Goal: Book appointment/travel/reservation

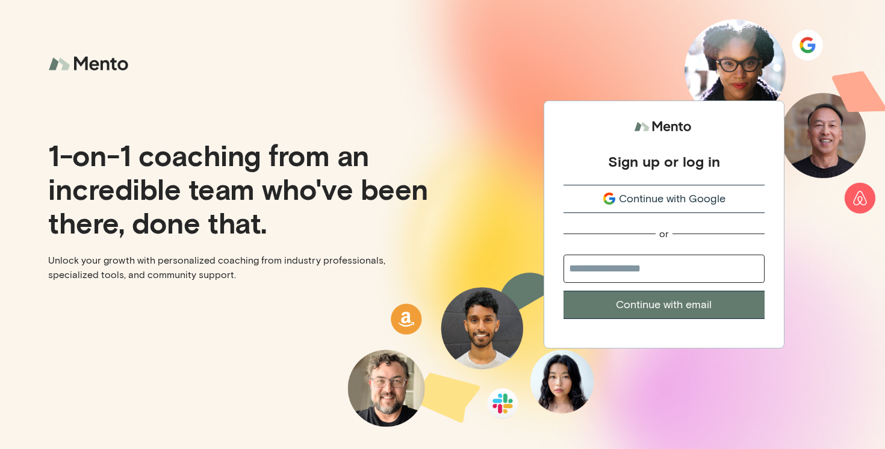
click at [602, 273] on input "email" at bounding box center [664, 269] width 201 height 28
type input "**********"
click at [564, 291] on button "Continue with email" at bounding box center [664, 305] width 201 height 28
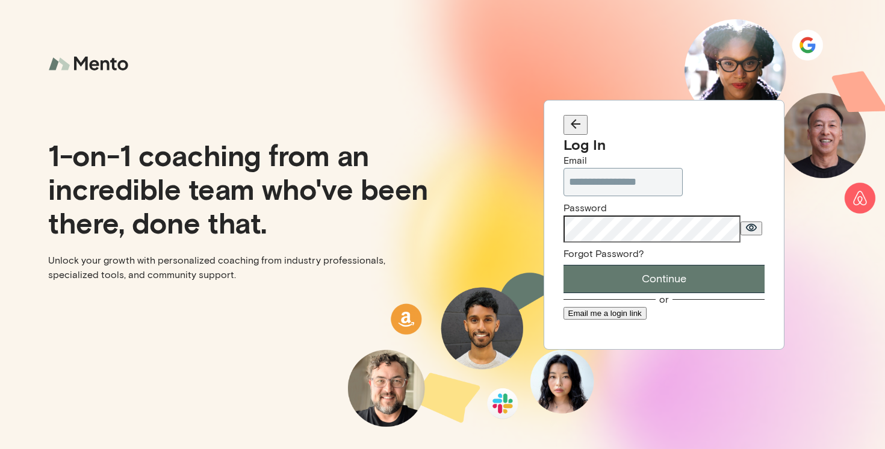
click at [564, 265] on button "Continue" at bounding box center [664, 279] width 201 height 28
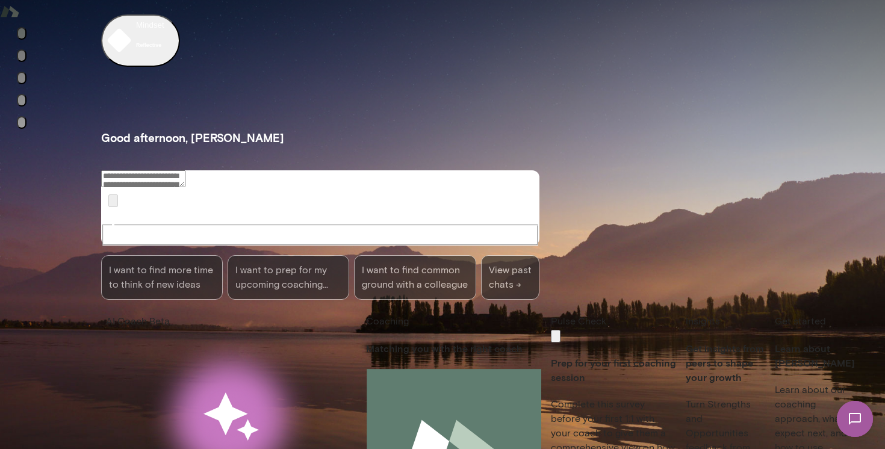
click at [17, 62] on button "Sessions" at bounding box center [22, 55] width 10 height 13
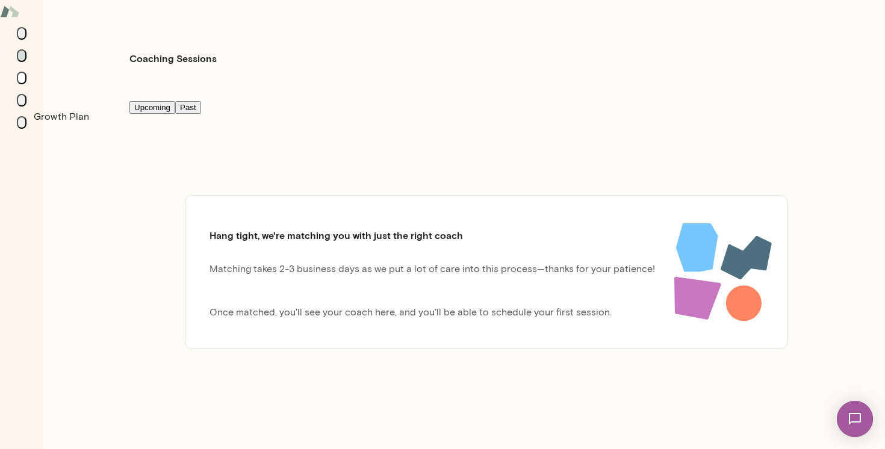
click at [22, 81] on icon "Growth Plan" at bounding box center [22, 81] width 0 height 0
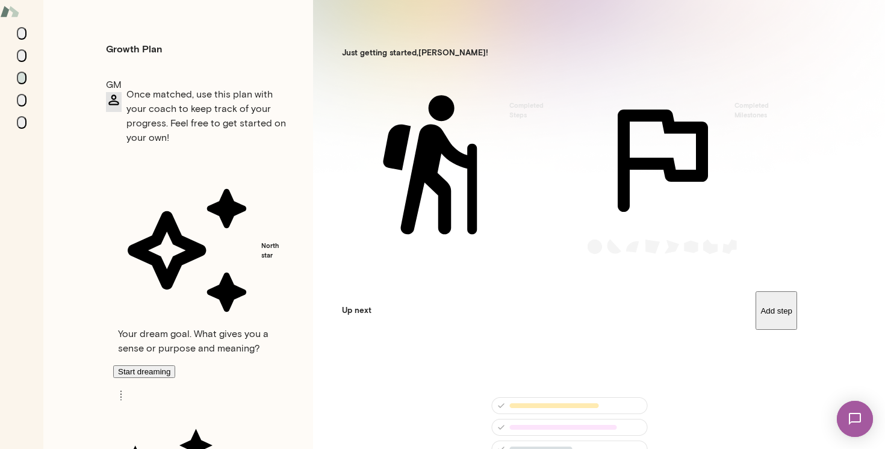
click at [668, 162] on div "GROWTH PLAN A place to dream, plan, and grow. Partner with your Mento Coach to …" at bounding box center [442, 144] width 885 height 288
click at [23, 72] on icon "Sessions" at bounding box center [28, 66] width 11 height 12
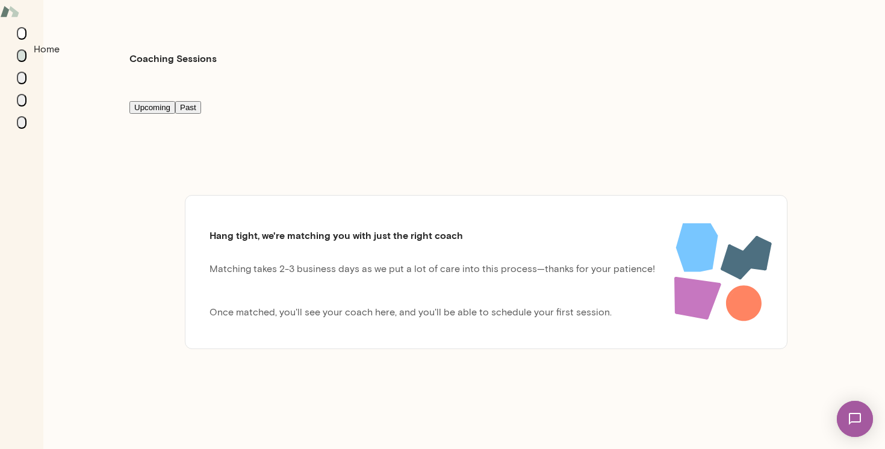
click at [22, 36] on icon "Home" at bounding box center [22, 36] width 0 height 0
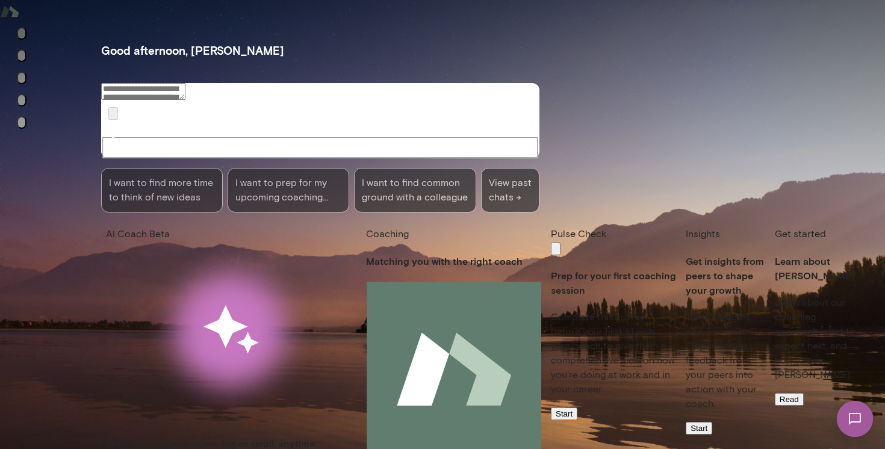
scroll to position [89, 0]
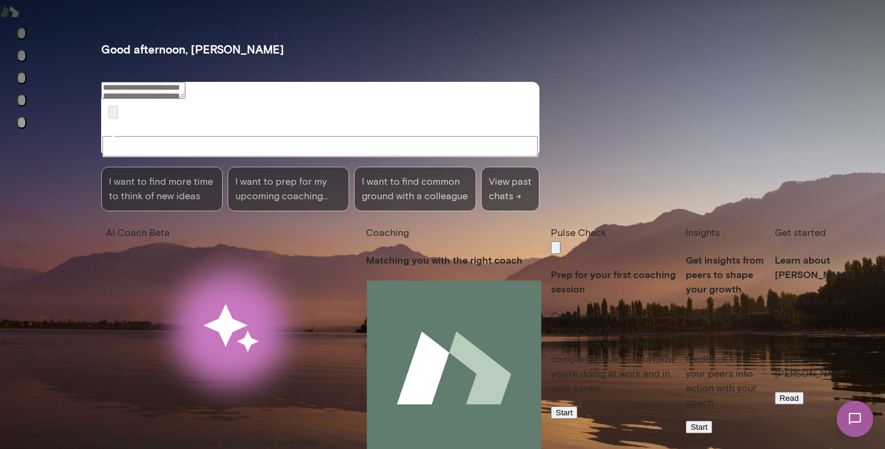
click at [22, 103] on icon "Insights" at bounding box center [22, 103] width 0 height 0
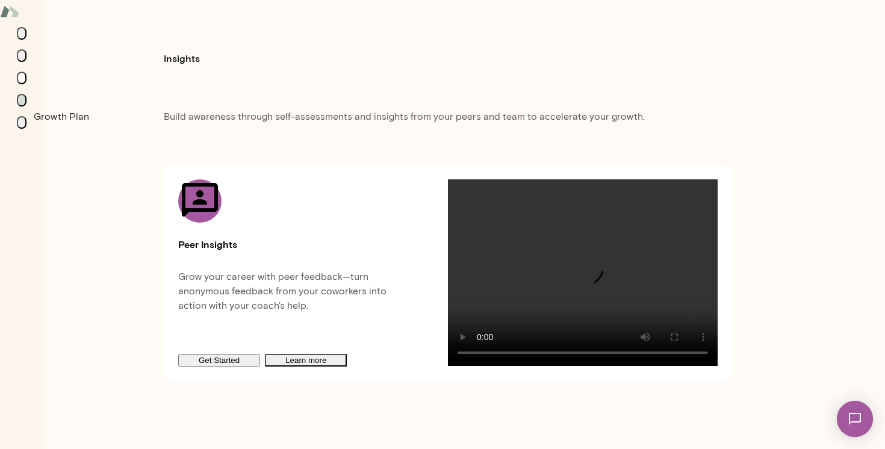
click at [22, 81] on icon "Growth Plan" at bounding box center [22, 81] width 0 height 0
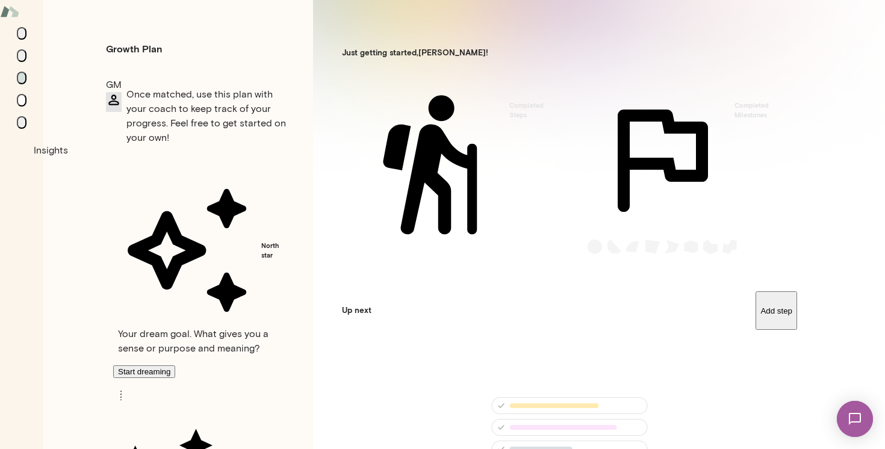
click at [22, 103] on icon "Insights" at bounding box center [22, 103] width 0 height 0
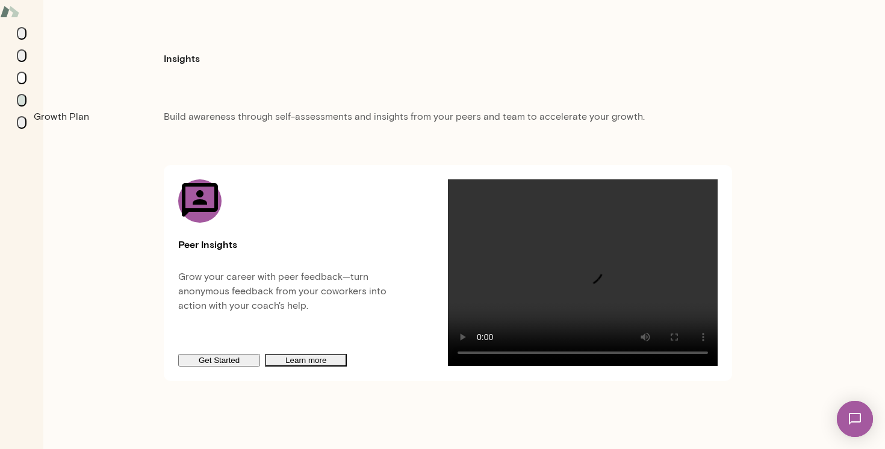
click at [23, 92] on icon "Growth Plan" at bounding box center [29, 88] width 12 height 7
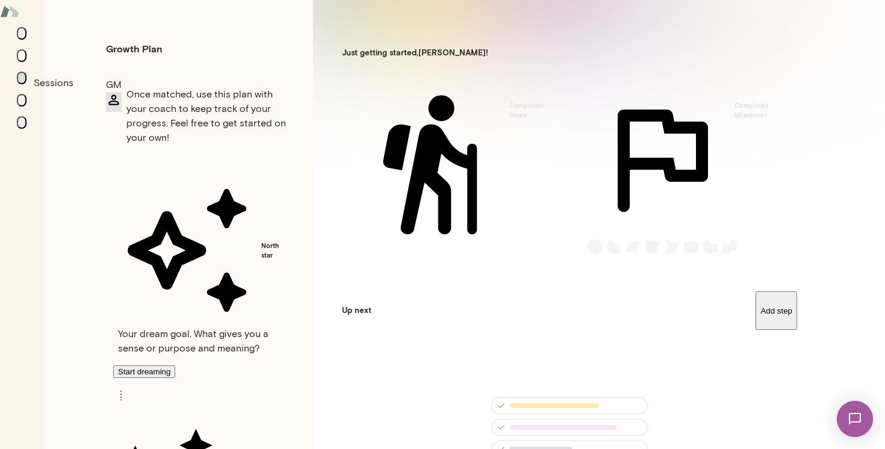
click at [22, 58] on icon "Sessions" at bounding box center [22, 58] width 0 height 0
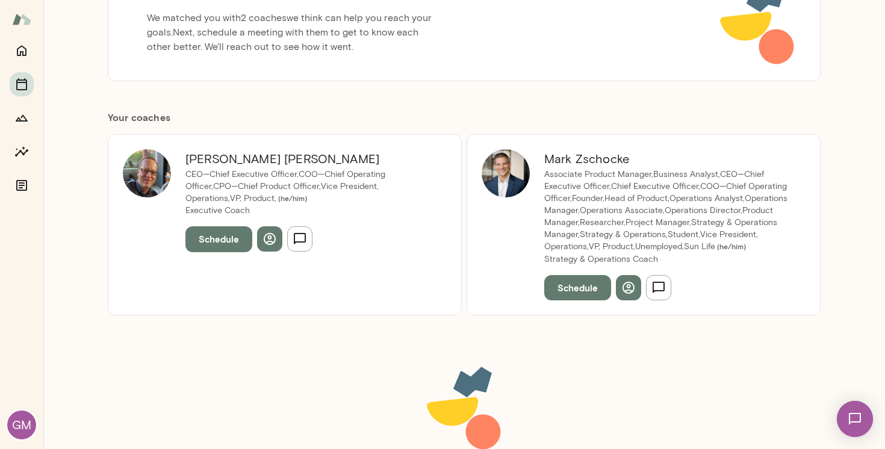
scroll to position [170, 0]
click at [221, 236] on button "Schedule" at bounding box center [218, 238] width 67 height 25
click at [859, 22] on icon "button" at bounding box center [863, 18] width 8 height 8
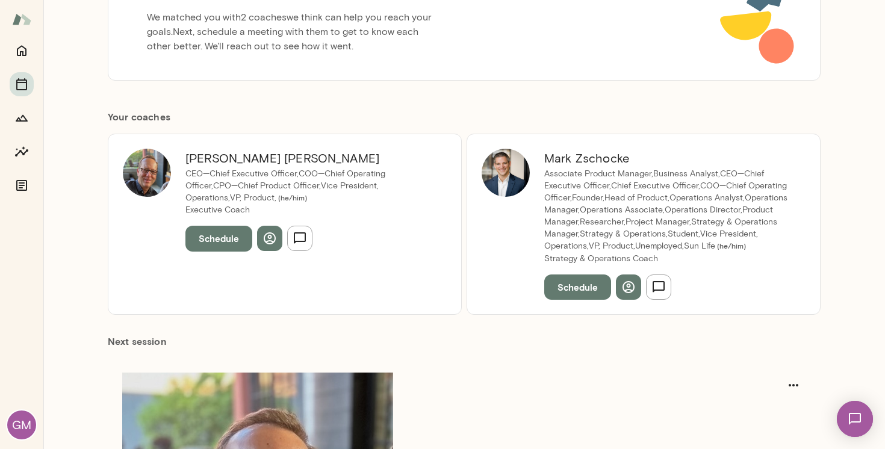
click at [574, 291] on button "Schedule" at bounding box center [577, 287] width 67 height 25
click at [858, 20] on icon "button" at bounding box center [863, 18] width 14 height 14
